Goal: Information Seeking & Learning: Find specific fact

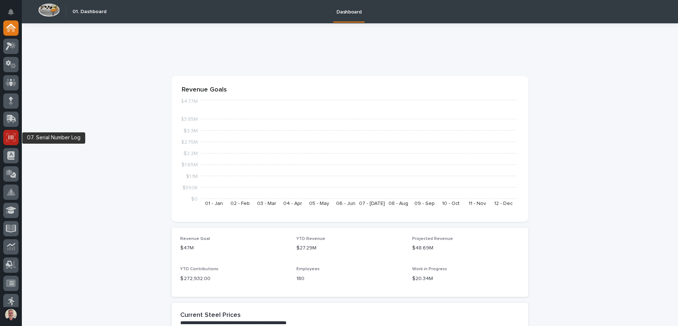
click at [14, 133] on icon at bounding box center [10, 137] width 9 height 8
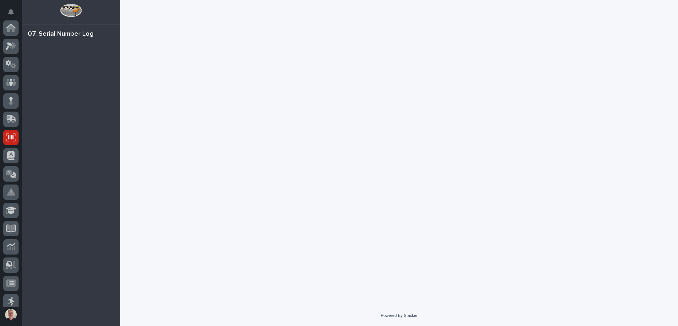
scroll to position [96, 0]
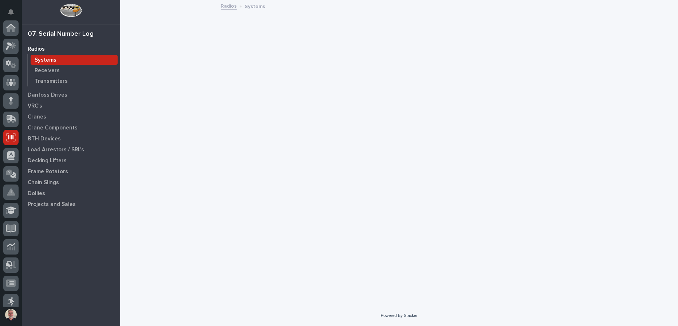
scroll to position [96, 0]
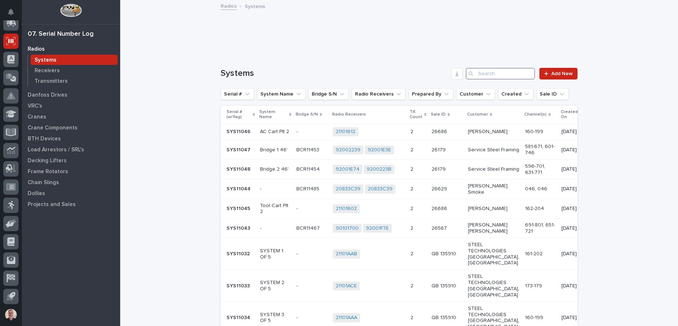
click at [503, 75] on input "Search" at bounding box center [500, 74] width 69 height 12
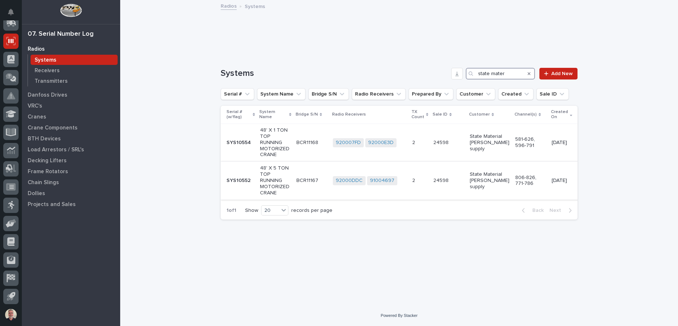
type input "state mater"
click at [254, 175] on td "SYS10552 SYS10552" at bounding box center [239, 180] width 36 height 38
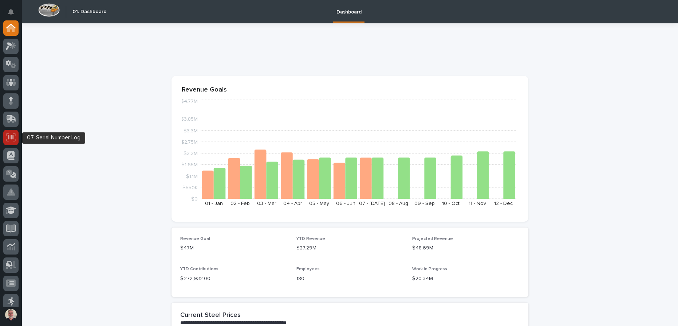
click at [15, 130] on link at bounding box center [10, 137] width 15 height 15
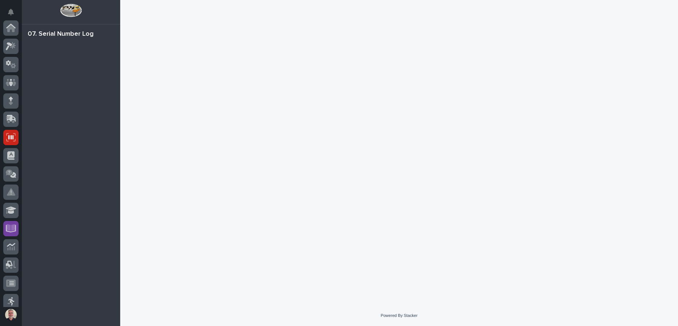
scroll to position [96, 0]
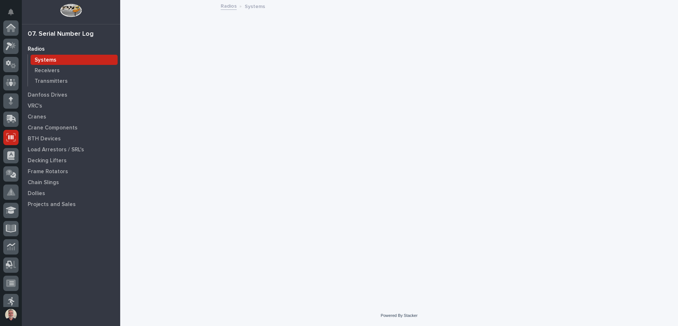
scroll to position [96, 0]
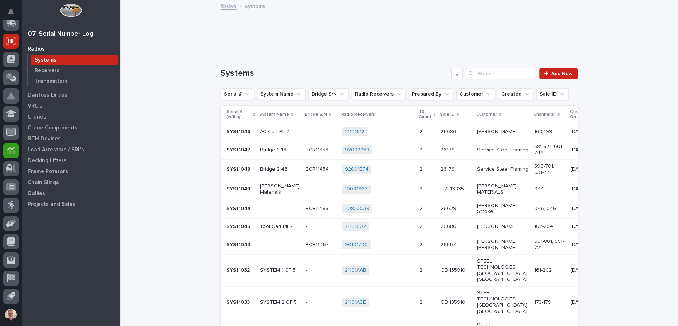
click at [9, 151] on icon at bounding box center [10, 152] width 7 height 4
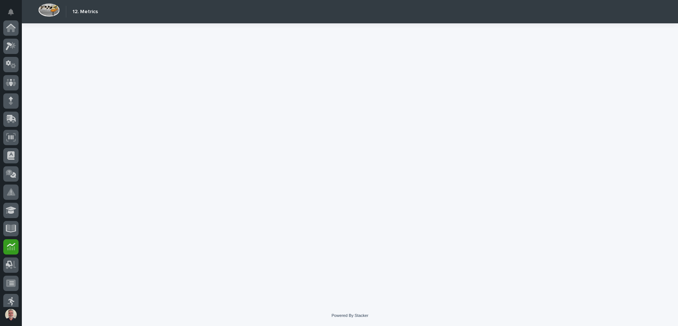
scroll to position [96, 0]
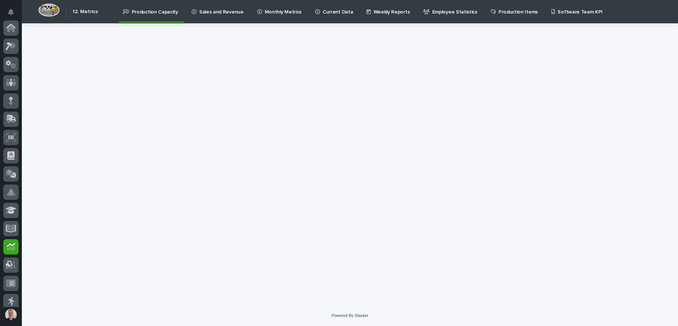
scroll to position [96, 0]
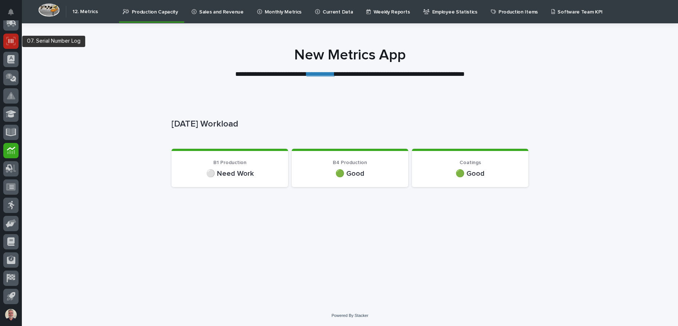
click at [12, 44] on icon at bounding box center [10, 41] width 9 height 8
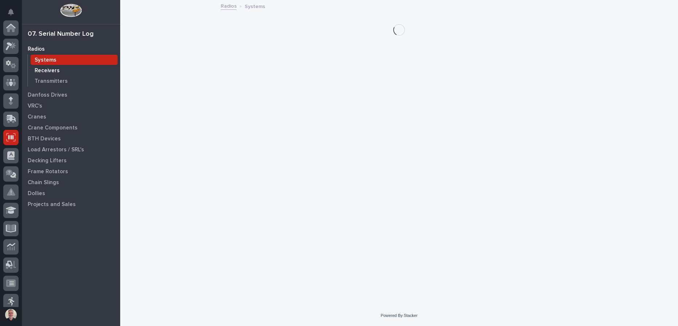
scroll to position [96, 0]
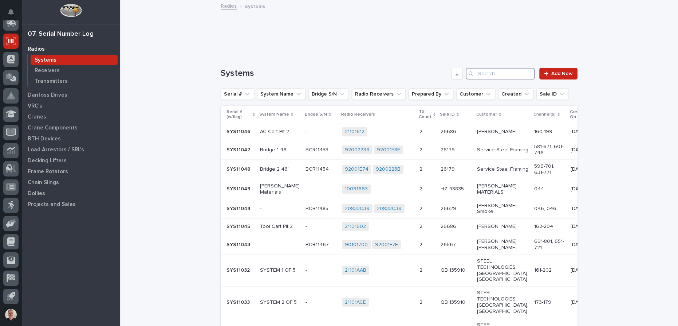
click at [476, 75] on input "Search" at bounding box center [500, 74] width 69 height 12
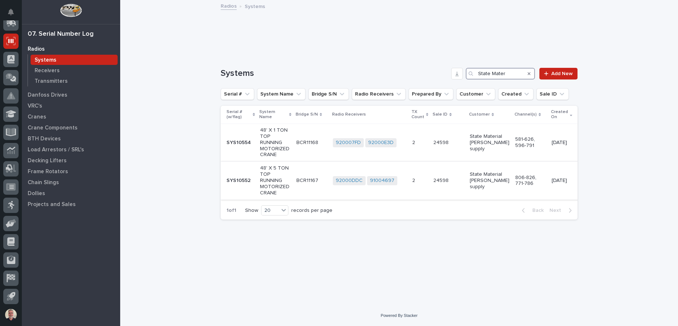
type input "State Mater"
click at [276, 184] on p "48' X 5 TON TOP RUNNING MOTORIZED CRANE" at bounding box center [275, 180] width 31 height 31
